Goal: Navigation & Orientation: Find specific page/section

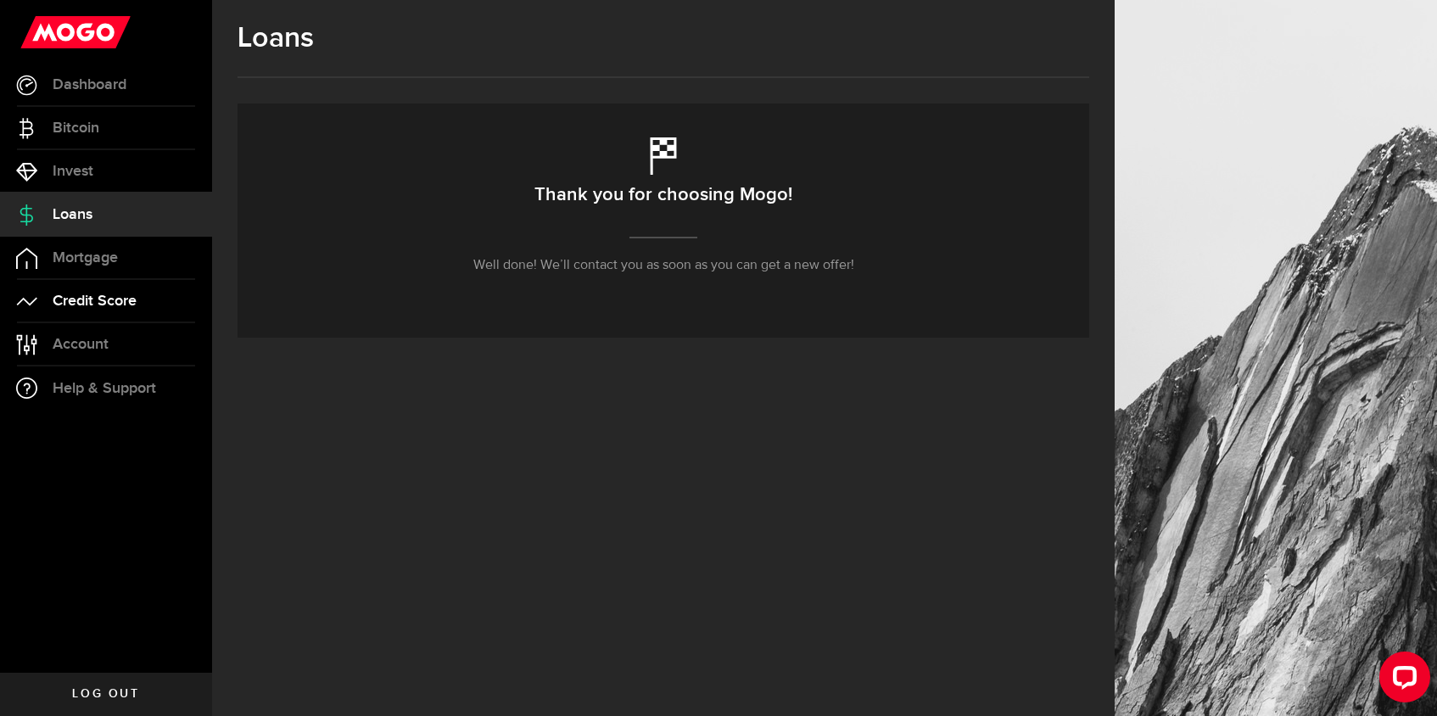
click at [90, 301] on span "Credit Score" at bounding box center [95, 301] width 84 height 15
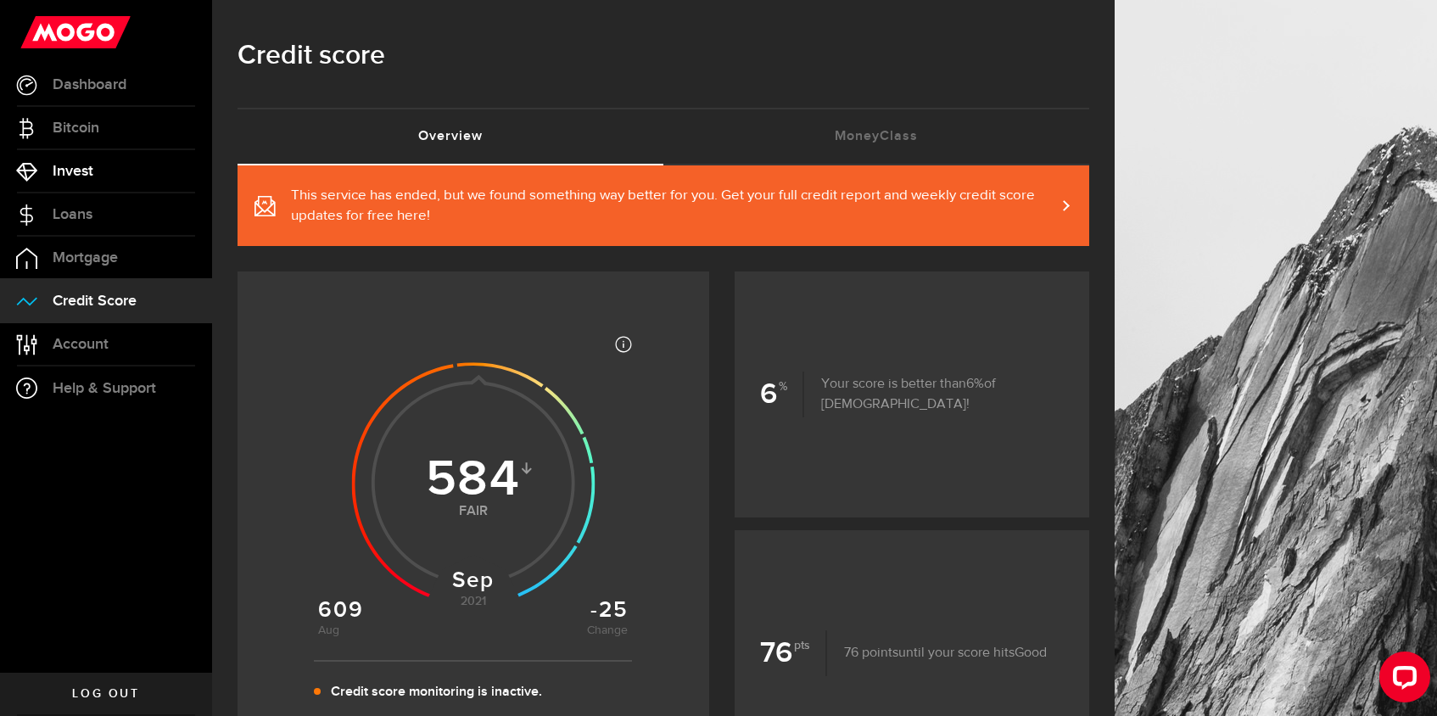
click at [87, 167] on span "Invest" at bounding box center [73, 171] width 41 height 15
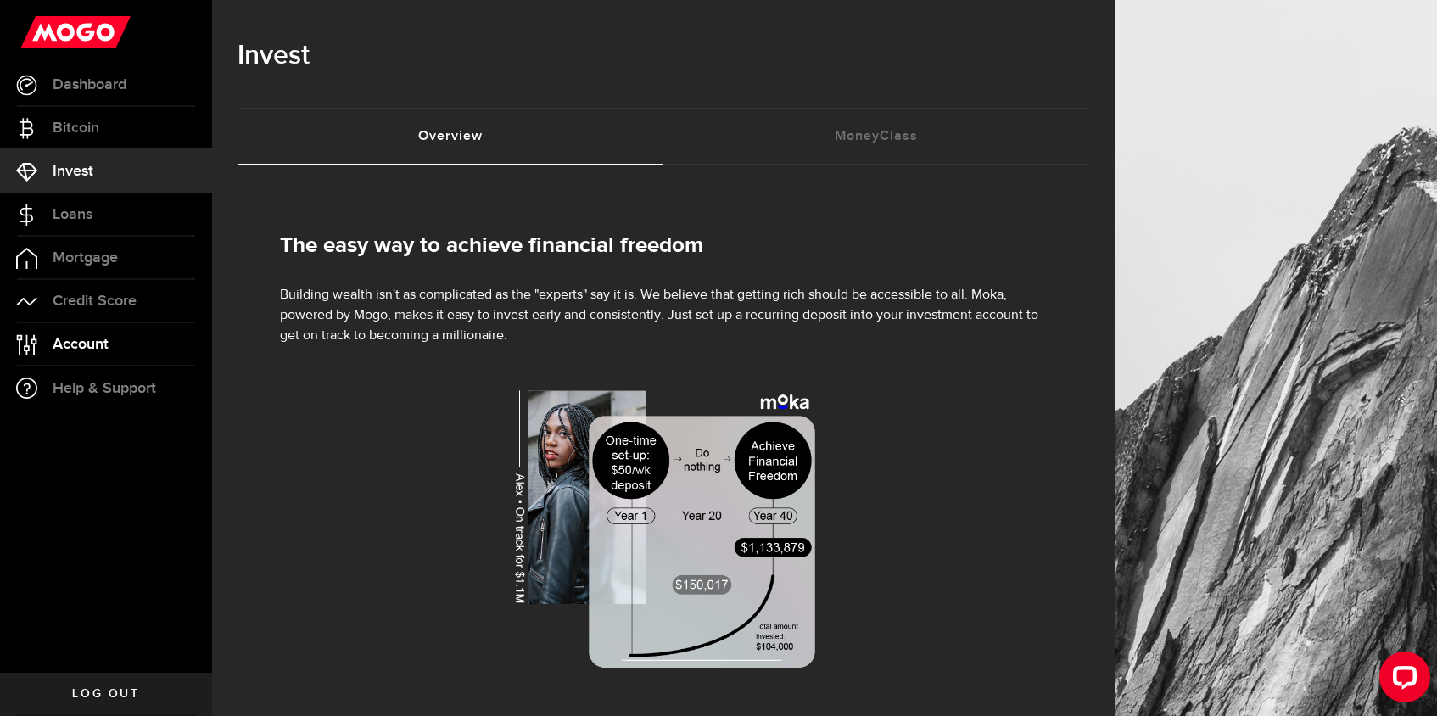
click at [116, 349] on link "Account Compte" at bounding box center [106, 344] width 212 height 42
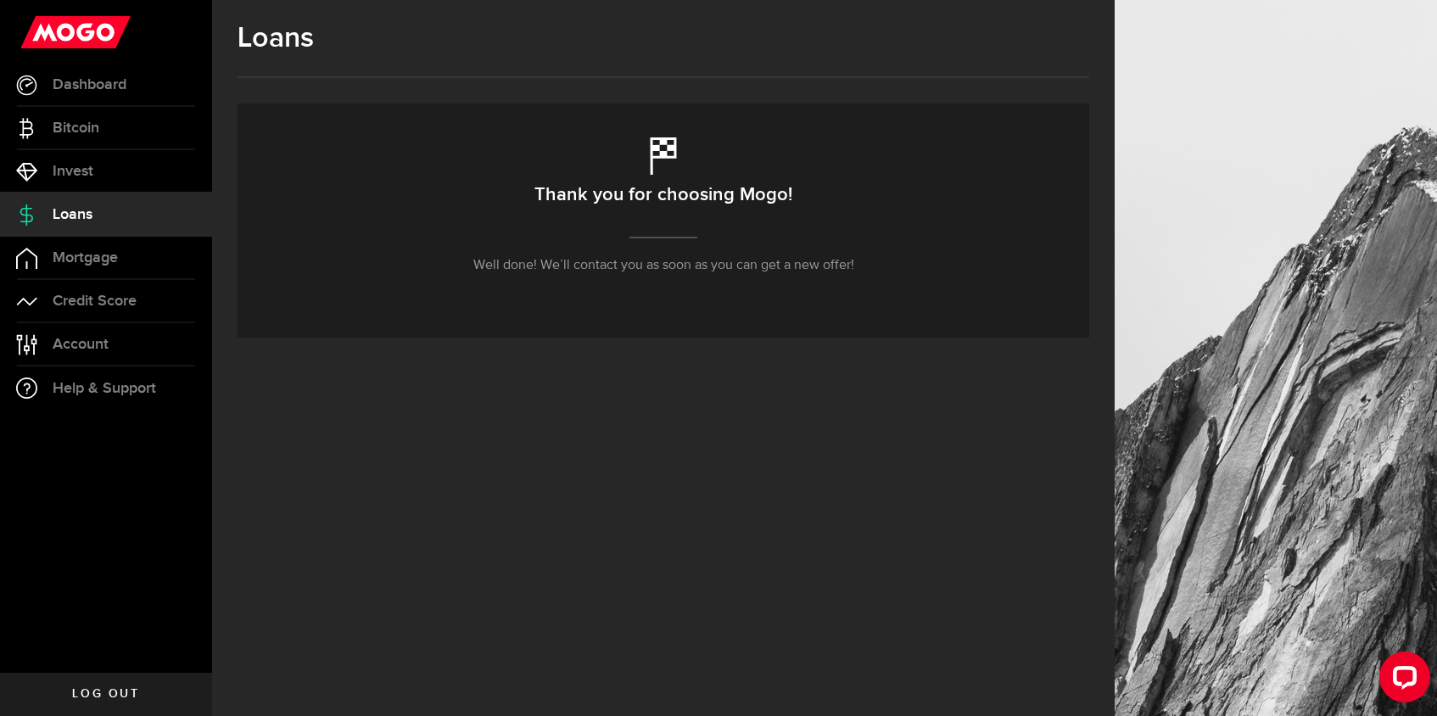
click at [725, 263] on p "Well done! We’ll contact you as soon as you can get a new offer!" at bounding box center [663, 265] width 381 height 20
click at [685, 171] on div "Thank you for choosing Mogo! Well done! We’ll contact you as soon as you can ge…" at bounding box center [664, 220] width 852 height 234
click at [1406, 685] on div "Open LiveChat chat widget" at bounding box center [1404, 676] width 29 height 29
